Goal: Transaction & Acquisition: Subscribe to service/newsletter

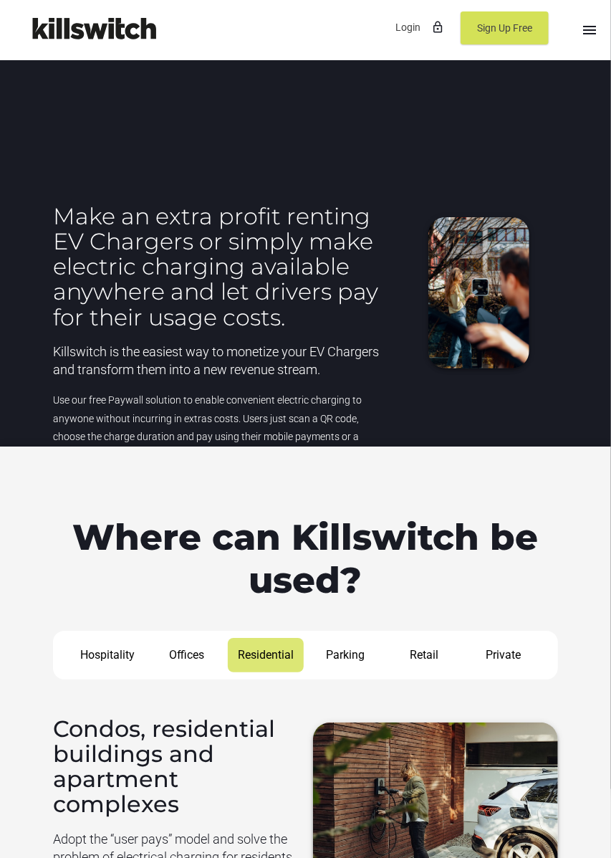
scroll to position [1407, 0]
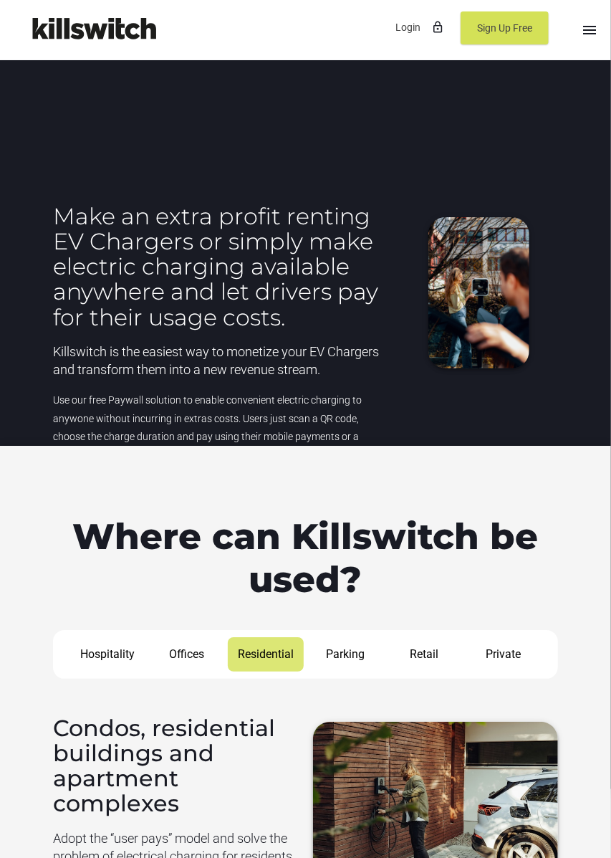
click at [268, 770] on h4 "Condos, residential buildings and apartment complexes" at bounding box center [175, 765] width 245 height 100
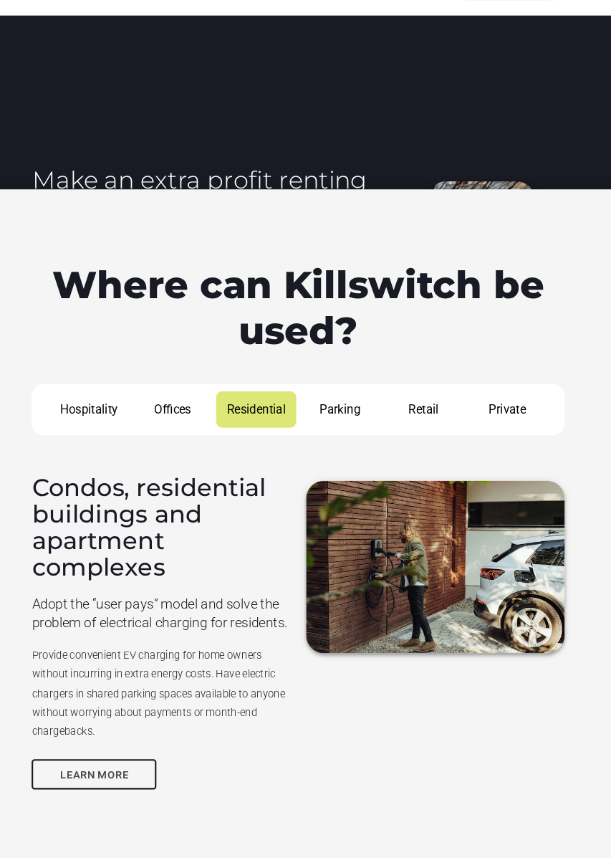
scroll to position [1627, 0]
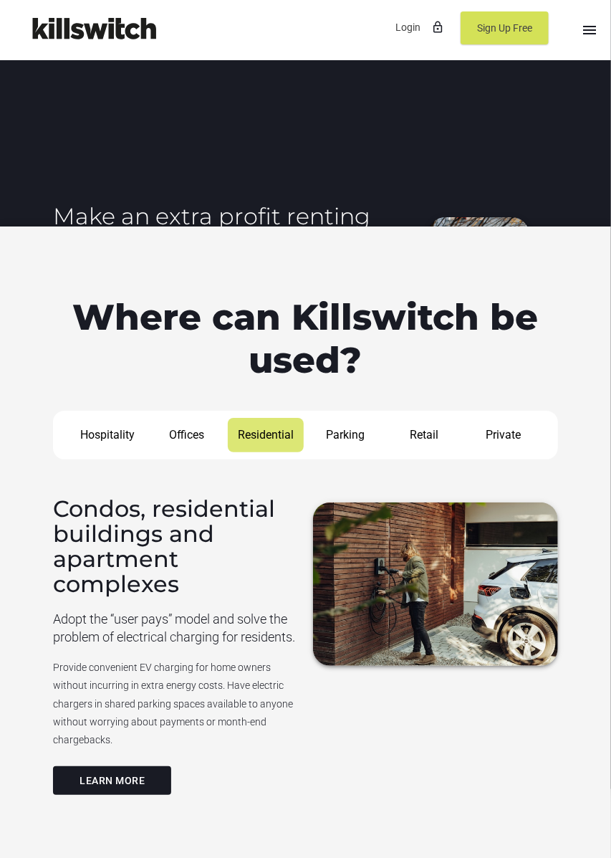
click at [59, 795] on link "Learn more" at bounding box center [112, 780] width 118 height 29
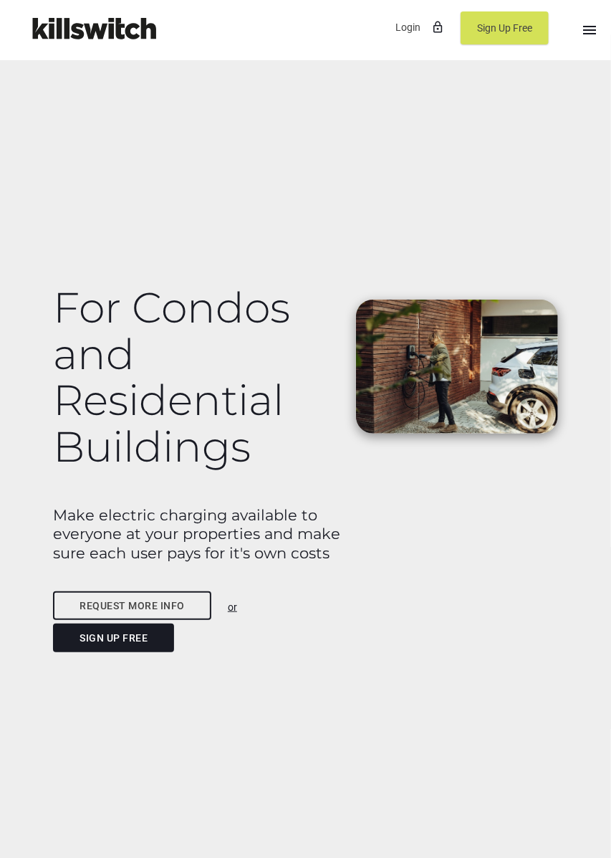
click at [588, 27] on icon "menu" at bounding box center [589, 30] width 17 height 60
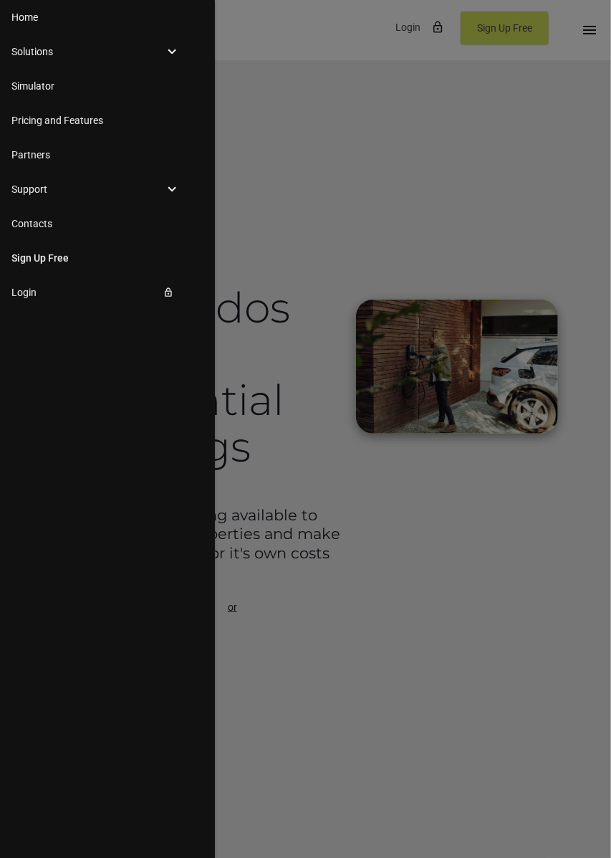
click at [466, 121] on div at bounding box center [305, 514] width 611 height 1029
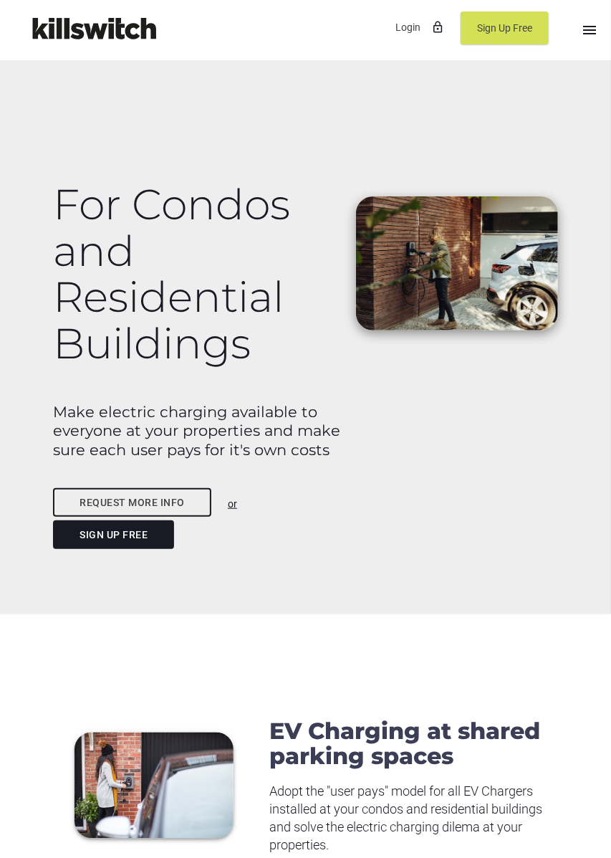
scroll to position [313, 0]
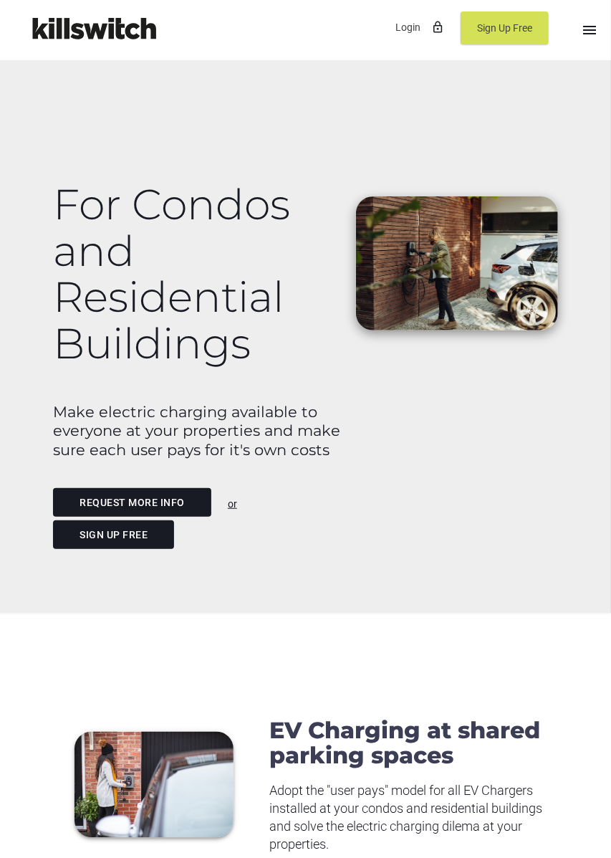
click at [105, 517] on link "Request more info" at bounding box center [132, 502] width 158 height 29
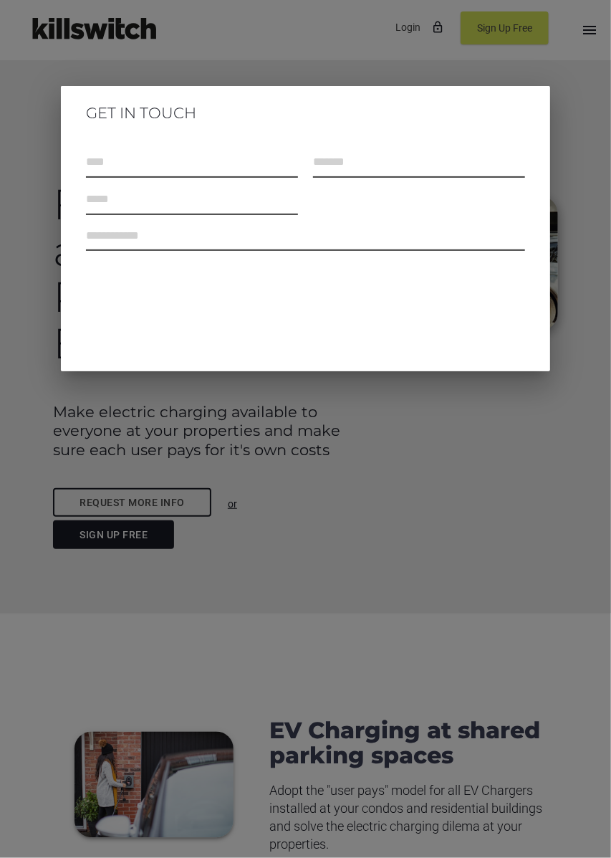
scroll to position [314, 0]
click at [13, 412] on div at bounding box center [305, 322] width 611 height 1072
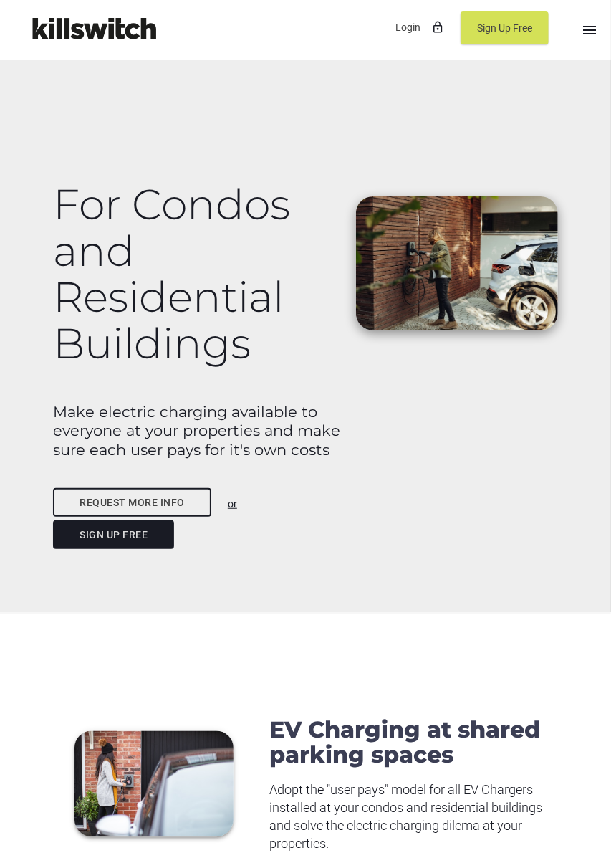
click at [145, 549] on link "Sign Up Free" at bounding box center [113, 534] width 121 height 29
